Goal: Task Accomplishment & Management: Use online tool/utility

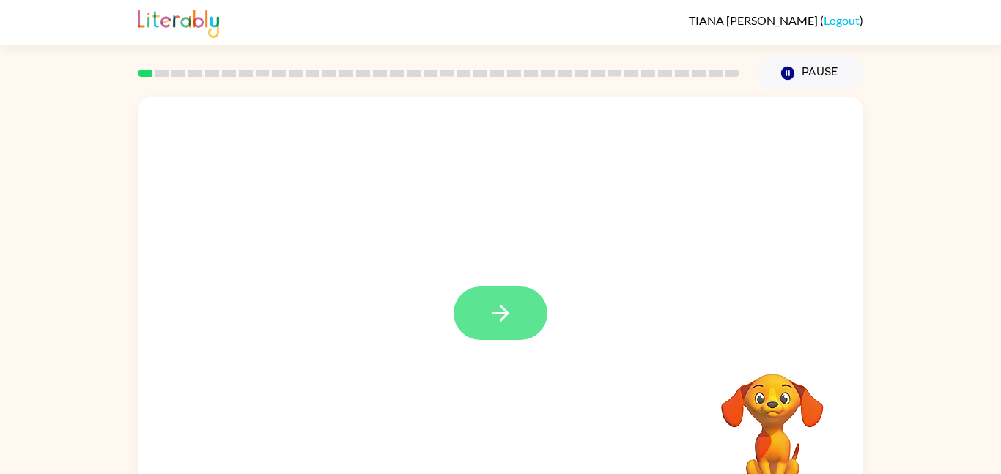
click at [529, 325] on button "button" at bounding box center [500, 312] width 94 height 53
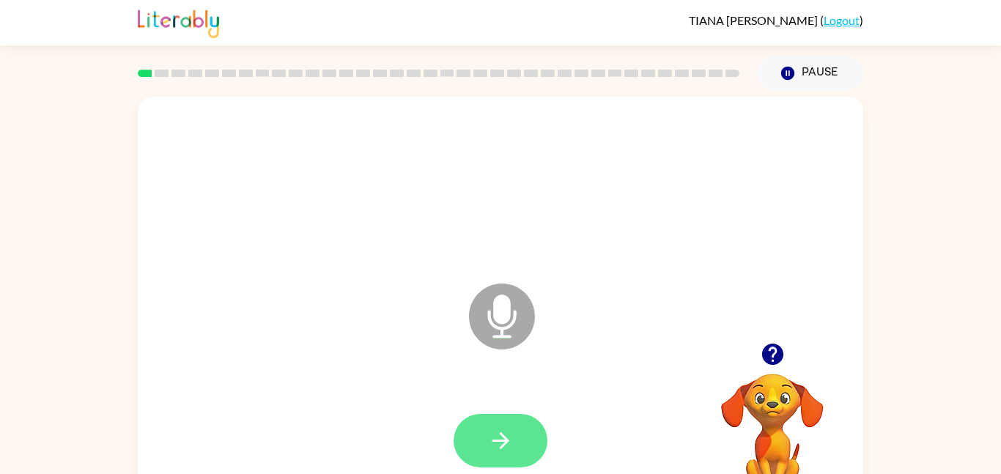
click at [495, 440] on icon "button" at bounding box center [500, 440] width 17 height 17
click at [529, 440] on button "button" at bounding box center [500, 440] width 94 height 53
click at [518, 432] on button "button" at bounding box center [500, 440] width 94 height 53
click at [516, 424] on button "button" at bounding box center [500, 440] width 94 height 53
click at [521, 437] on button "button" at bounding box center [500, 440] width 94 height 53
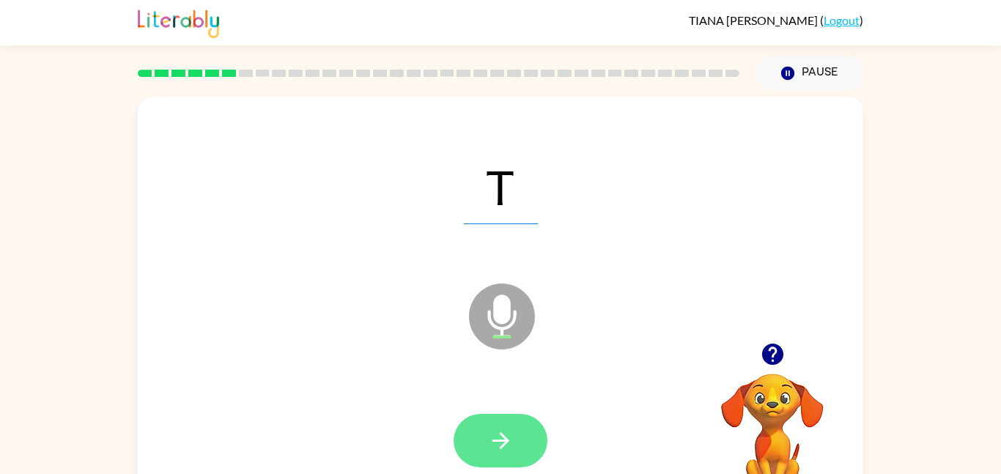
click at [524, 441] on button "button" at bounding box center [500, 440] width 94 height 53
click at [522, 440] on button "button" at bounding box center [500, 440] width 94 height 53
click at [516, 429] on button "button" at bounding box center [500, 440] width 94 height 53
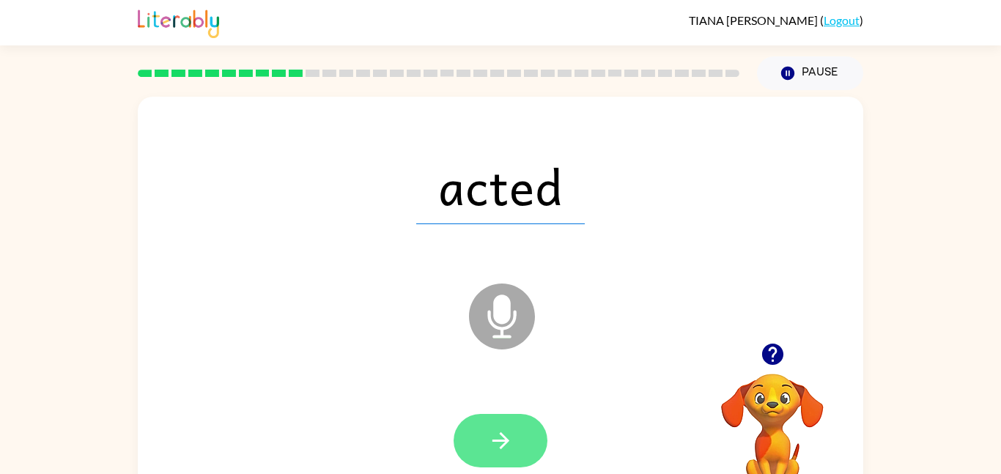
click at [527, 424] on button "button" at bounding box center [500, 440] width 94 height 53
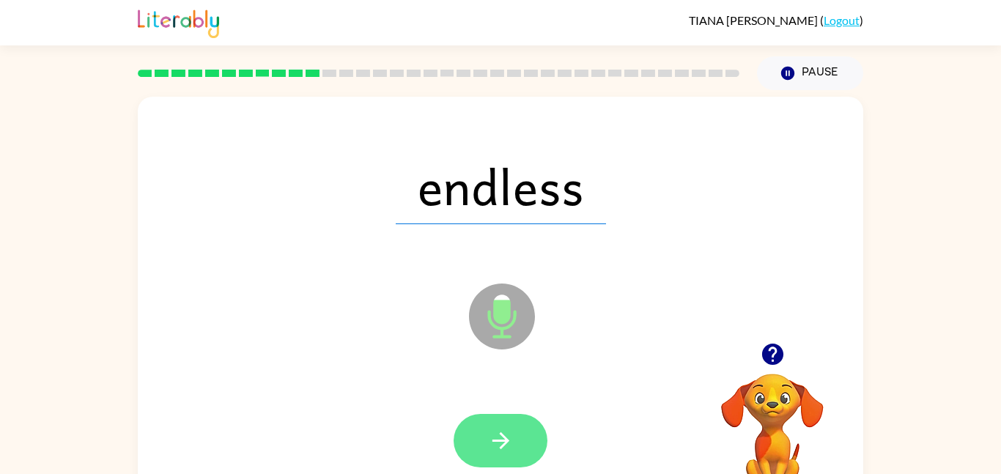
click at [519, 450] on button "button" at bounding box center [500, 440] width 94 height 53
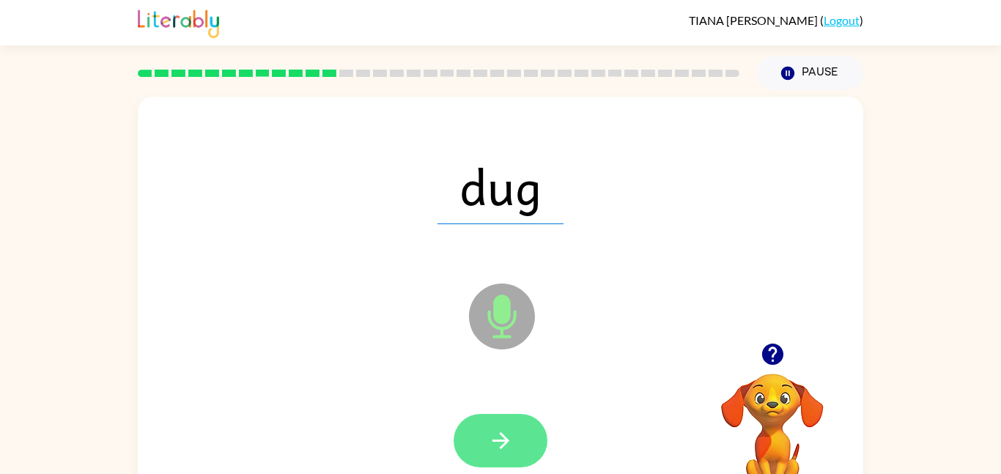
click at [517, 444] on button "button" at bounding box center [500, 440] width 94 height 53
click at [526, 448] on button "button" at bounding box center [500, 440] width 94 height 53
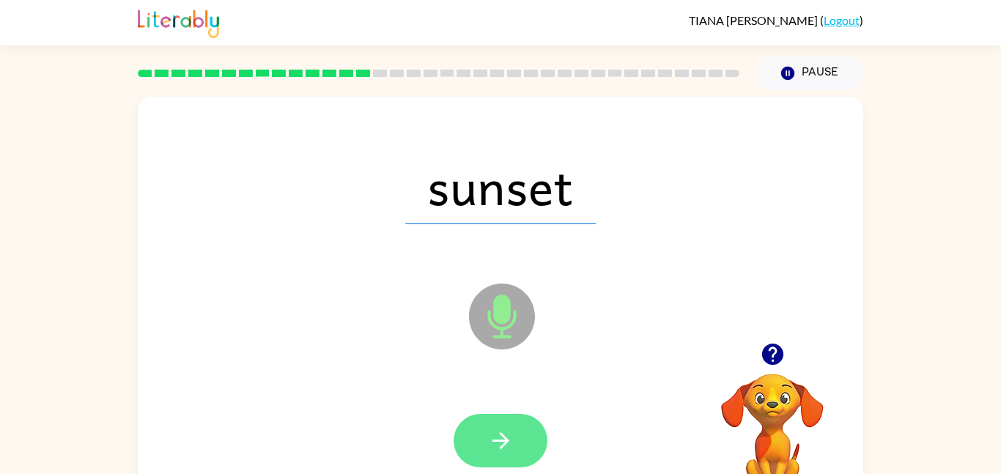
click at [497, 446] on icon "button" at bounding box center [501, 441] width 26 height 26
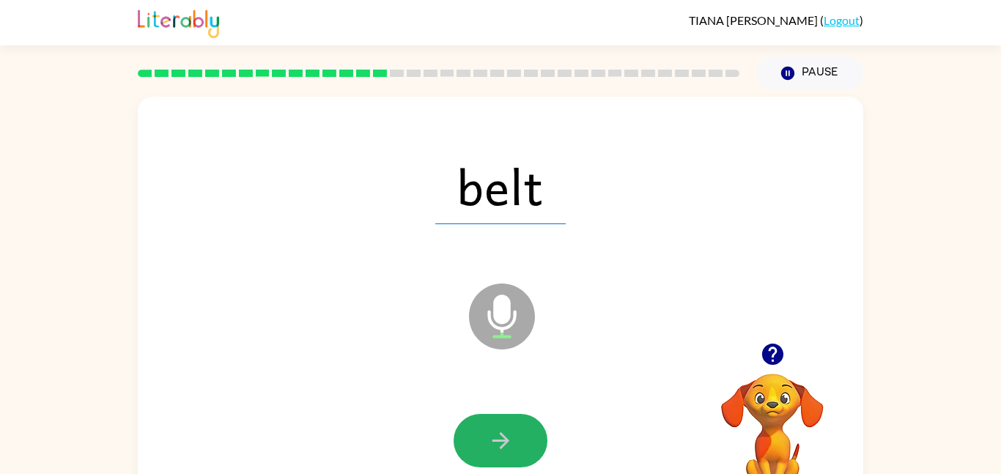
scroll to position [1, 0]
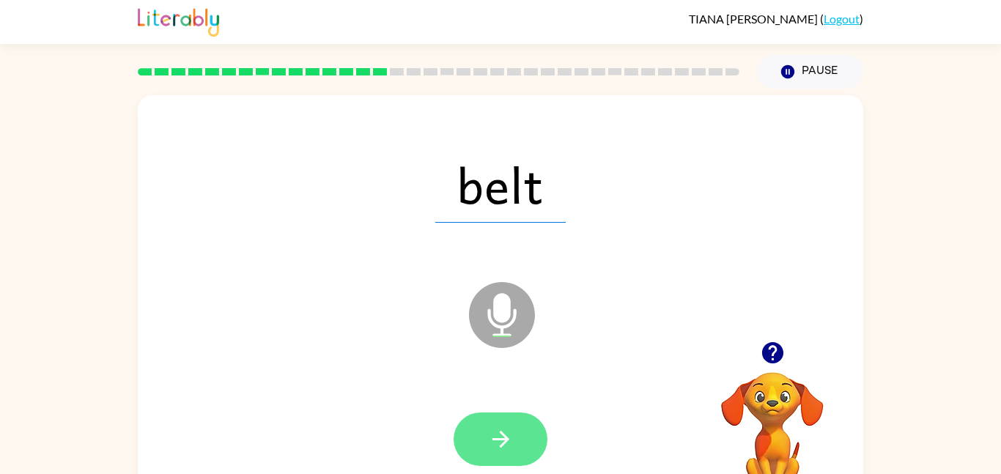
click at [490, 428] on icon "button" at bounding box center [501, 439] width 26 height 26
click at [490, 442] on icon "button" at bounding box center [501, 439] width 26 height 26
click at [490, 448] on icon "button" at bounding box center [501, 439] width 26 height 26
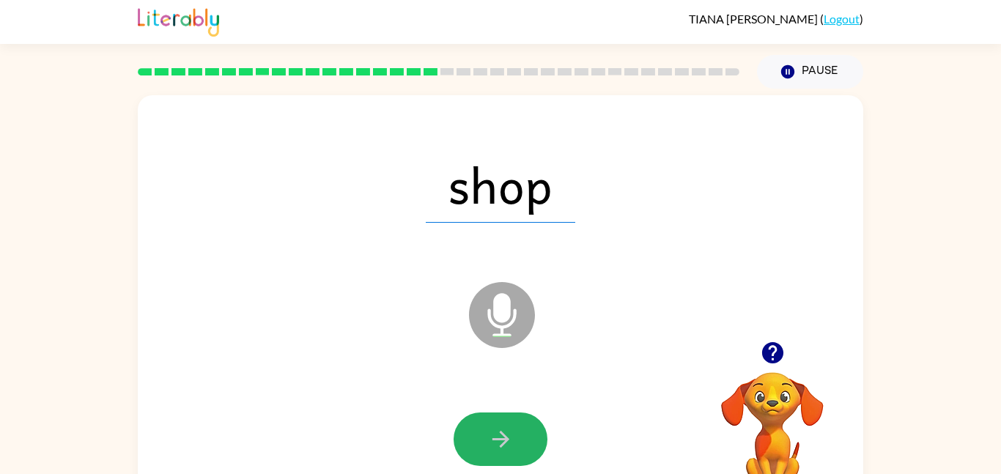
scroll to position [0, 0]
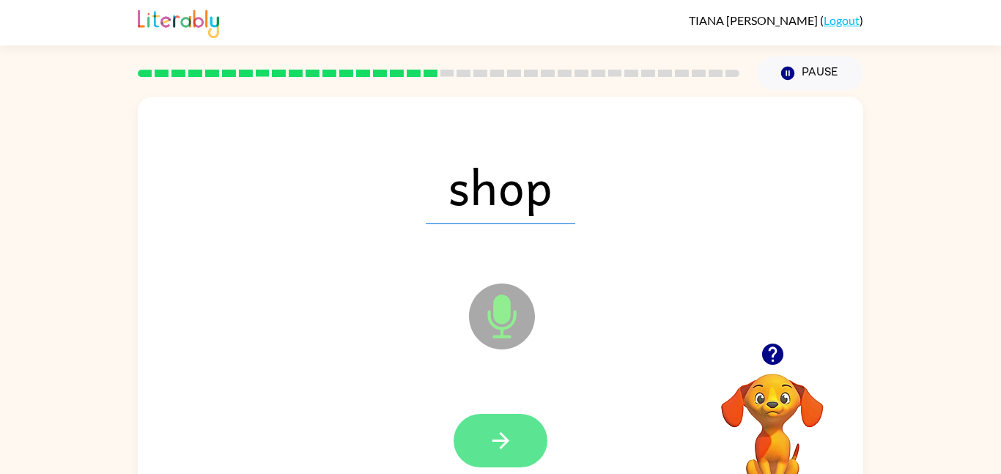
click at [499, 440] on icon "button" at bounding box center [500, 440] width 17 height 17
click at [475, 450] on button "button" at bounding box center [500, 440] width 94 height 53
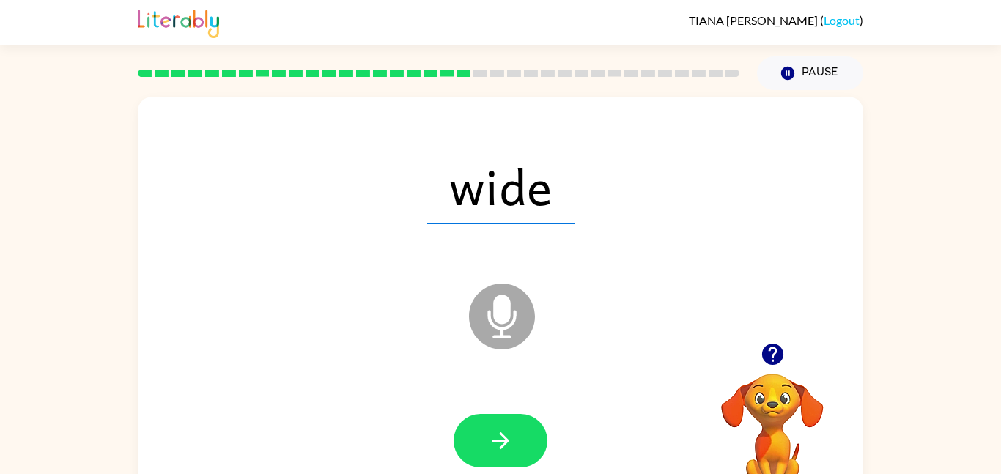
click at [774, 353] on icon "button" at bounding box center [773, 354] width 26 height 26
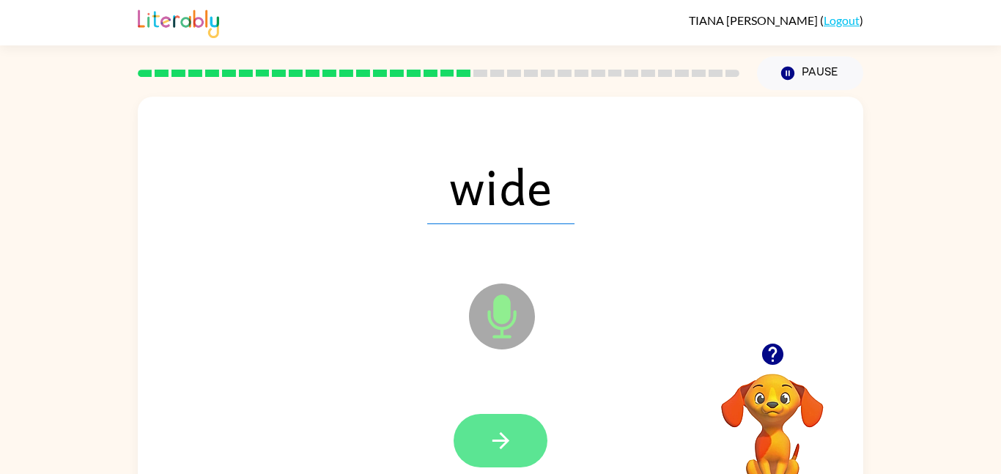
click at [513, 440] on button "button" at bounding box center [500, 440] width 94 height 53
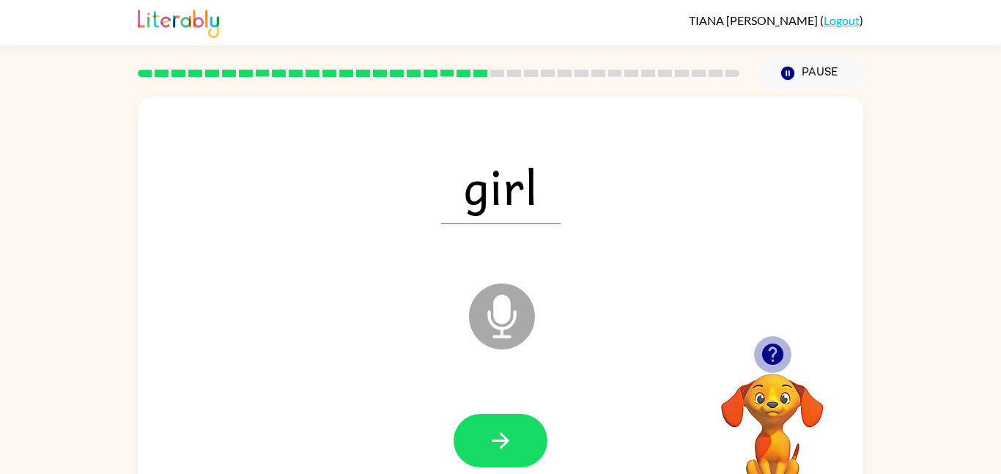
click at [771, 360] on icon "button" at bounding box center [771, 354] width 21 height 21
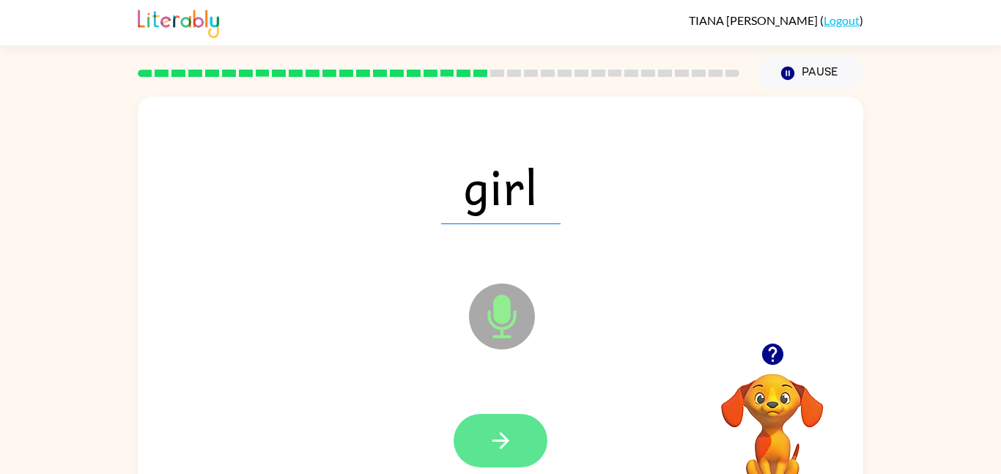
click at [529, 440] on button "button" at bounding box center [500, 440] width 94 height 53
click at [516, 434] on button "button" at bounding box center [500, 440] width 94 height 53
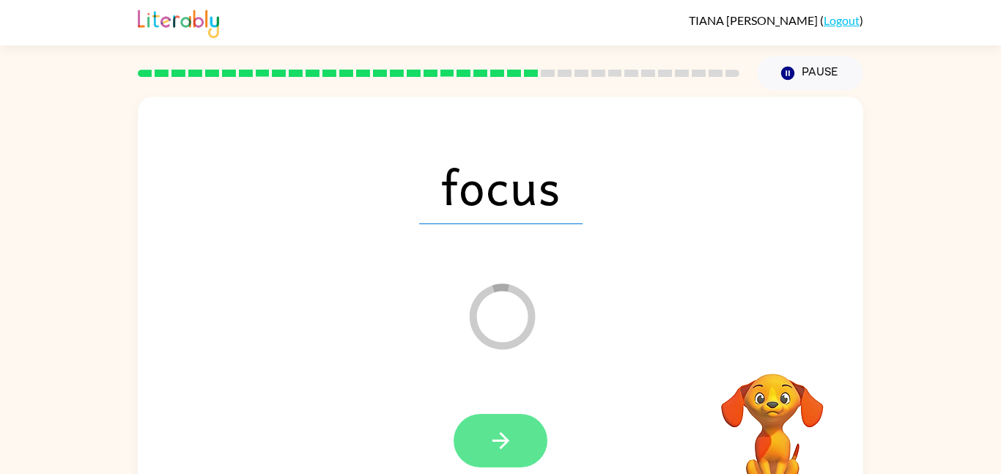
click at [525, 445] on button "button" at bounding box center [500, 440] width 94 height 53
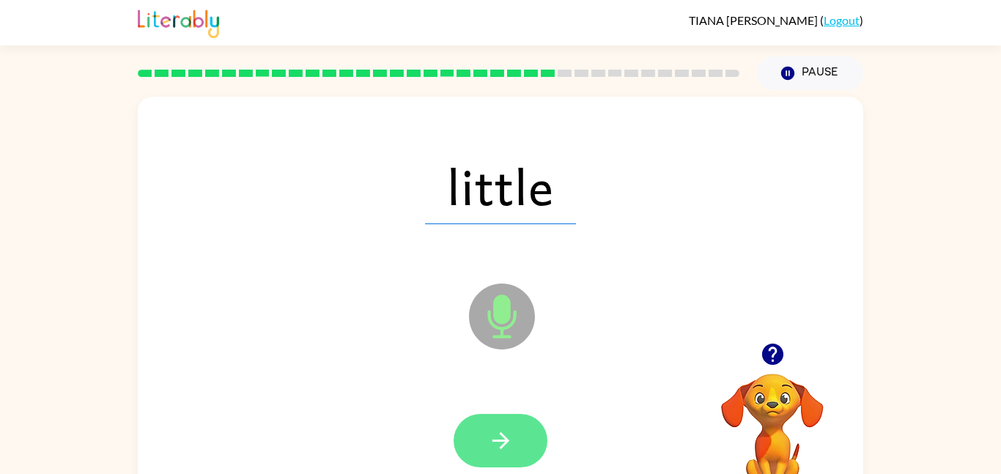
click at [512, 434] on icon "button" at bounding box center [501, 441] width 26 height 26
click at [508, 434] on icon "button" at bounding box center [501, 441] width 26 height 26
click at [517, 427] on button "button" at bounding box center [500, 440] width 94 height 53
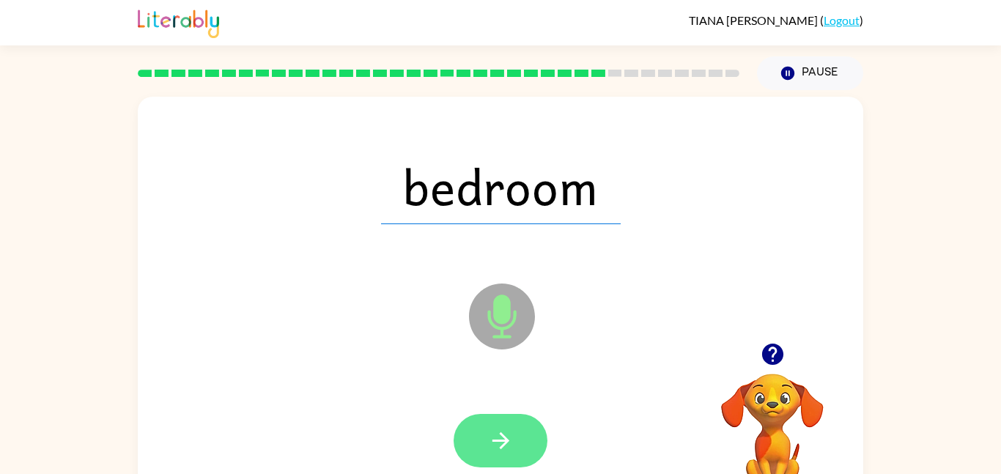
click at [506, 443] on icon "button" at bounding box center [500, 440] width 17 height 17
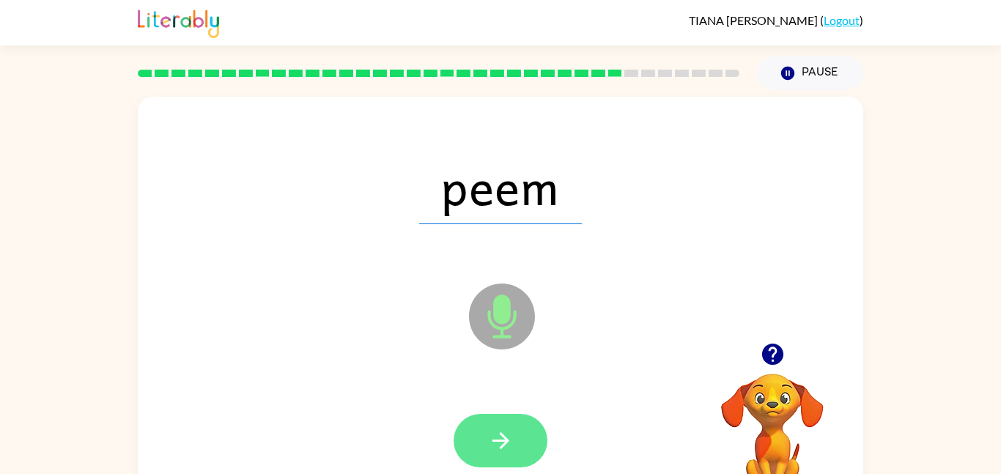
click at [497, 441] on icon "button" at bounding box center [500, 440] width 17 height 17
click at [503, 442] on icon "button" at bounding box center [501, 441] width 26 height 26
click at [503, 435] on icon "button" at bounding box center [500, 440] width 17 height 17
click at [519, 440] on button "button" at bounding box center [500, 440] width 94 height 53
click at [510, 446] on icon "button" at bounding box center [501, 441] width 26 height 26
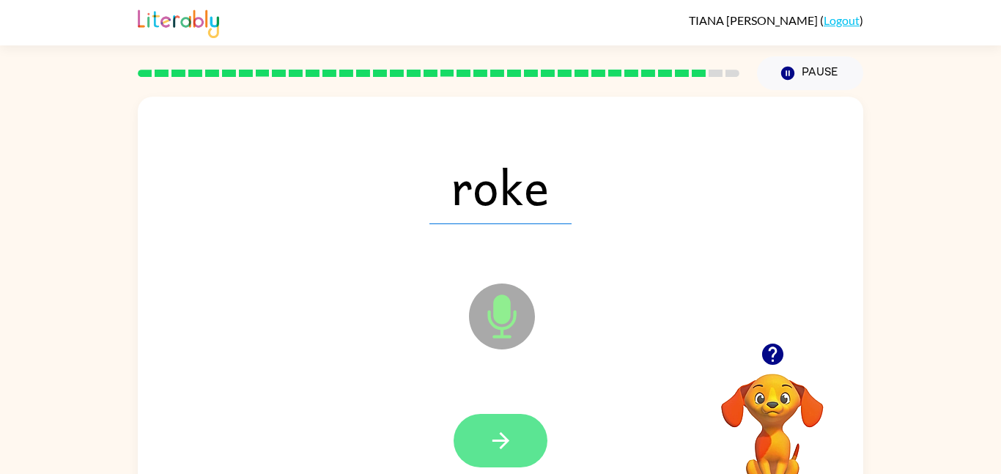
click at [494, 437] on icon "button" at bounding box center [501, 441] width 26 height 26
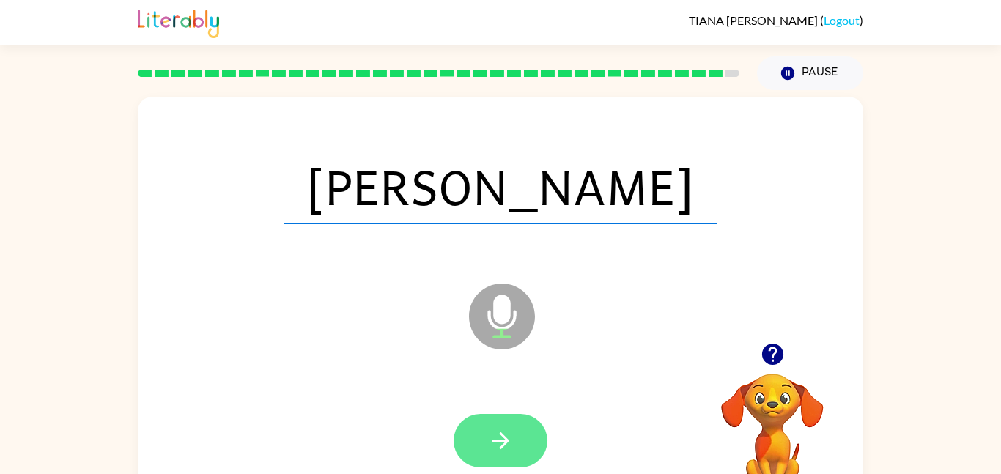
click at [467, 435] on button "button" at bounding box center [500, 440] width 94 height 53
